Goal: Task Accomplishment & Management: Complete application form

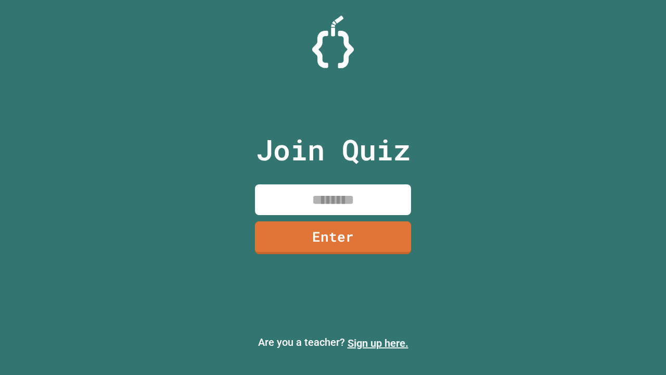
click at [378, 343] on link "Sign up here." at bounding box center [378, 343] width 61 height 12
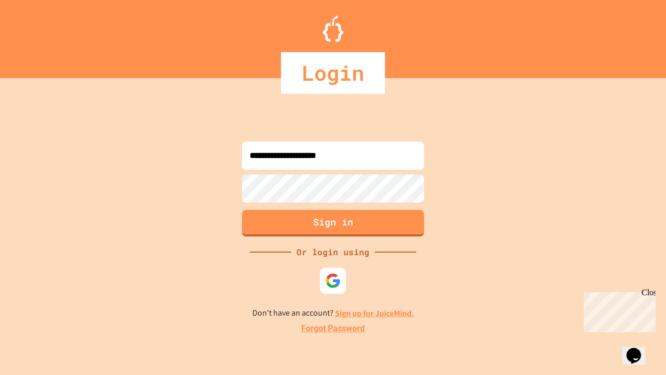
type input "**********"
